Goal: Information Seeking & Learning: Learn about a topic

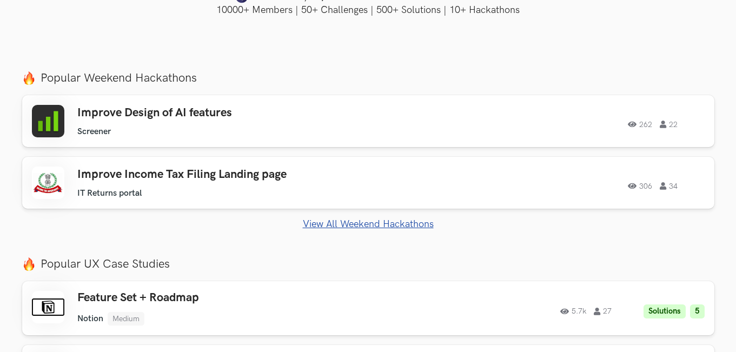
scroll to position [378, 0]
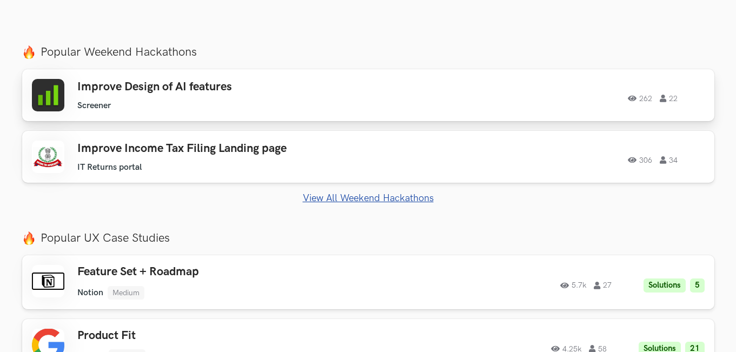
click at [360, 74] on link "Improve Design of AI features Screener Screener 262 22 262 22" at bounding box center [368, 95] width 692 height 52
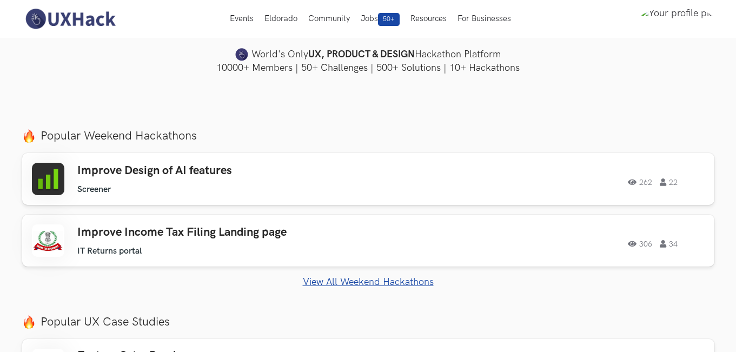
scroll to position [270, 0]
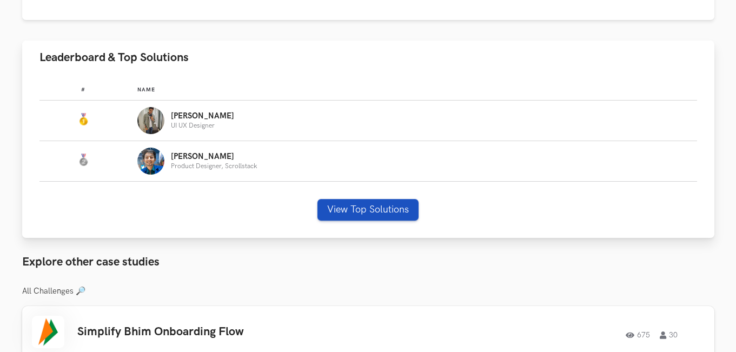
scroll to position [703, 0]
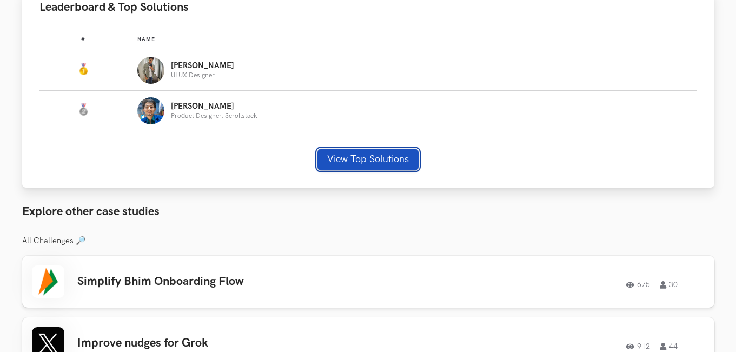
click at [358, 156] on button "View Top Solutions" at bounding box center [367, 160] width 101 height 22
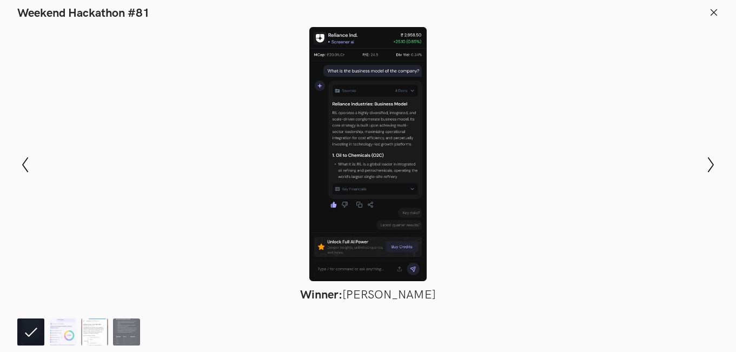
scroll to position [757, 0]
click at [372, 99] on div at bounding box center [367, 154] width 657 height 254
click at [717, 156] on button "Show next slide" at bounding box center [711, 164] width 16 height 31
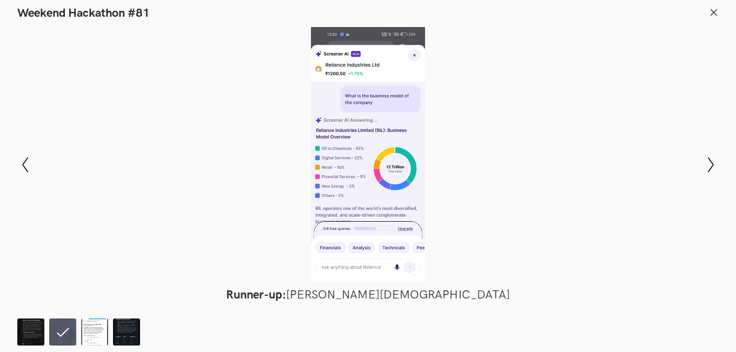
click at [714, 15] on icon at bounding box center [714, 13] width 10 height 10
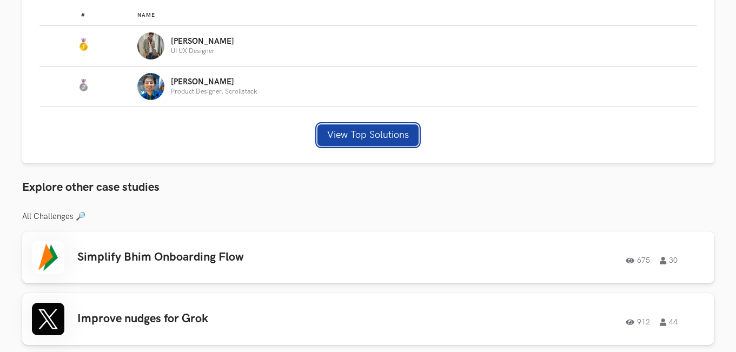
scroll to position [794, 0]
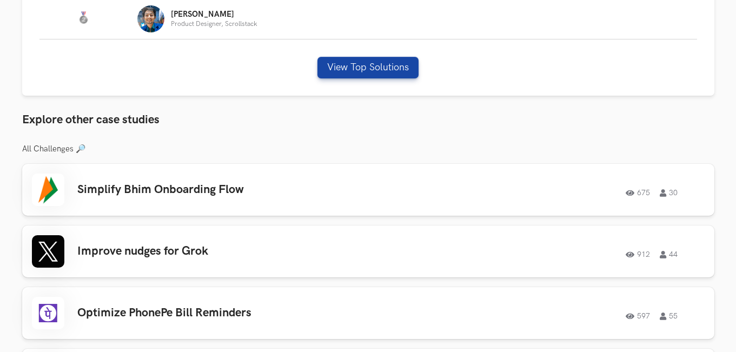
click at [324, 133] on div "Screener: Improve Design of AI features 262 22 Solutions 4 View Top Solutions C…" at bounding box center [368, 20] width 692 height 1534
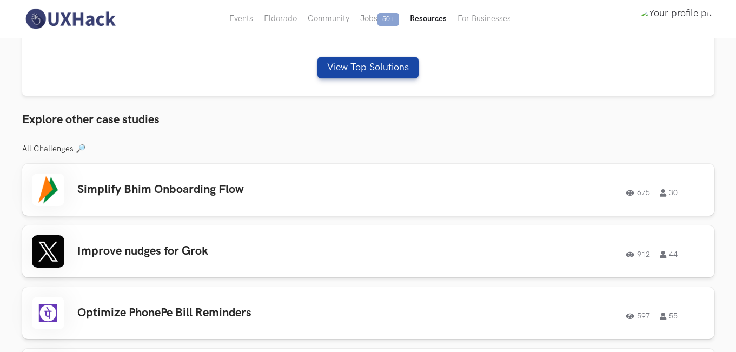
scroll to position [524, 0]
